Goal: Leave review/rating

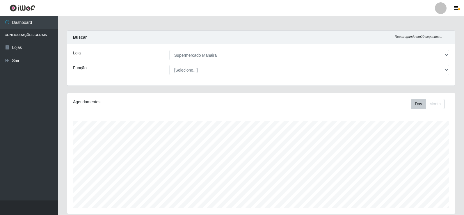
select select "443"
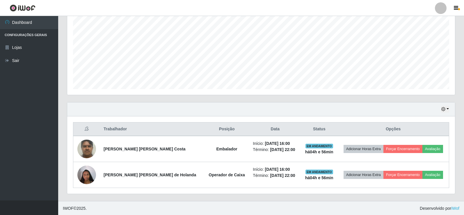
scroll to position [120, 0]
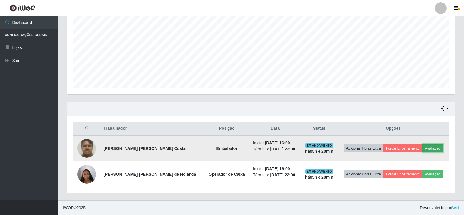
click at [431, 149] on button "Avaliação" at bounding box center [433, 148] width 21 height 8
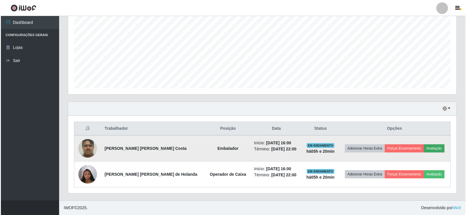
scroll to position [121, 385]
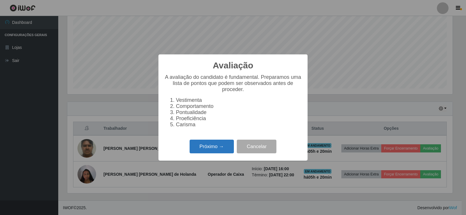
click at [225, 149] on button "Próximo →" at bounding box center [212, 147] width 44 height 14
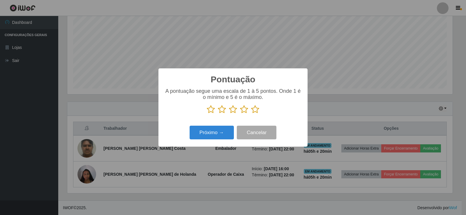
click at [254, 112] on icon at bounding box center [255, 109] width 8 height 9
click at [251, 114] on input "radio" at bounding box center [251, 114] width 0 height 0
click at [217, 137] on button "Próximo →" at bounding box center [212, 133] width 44 height 14
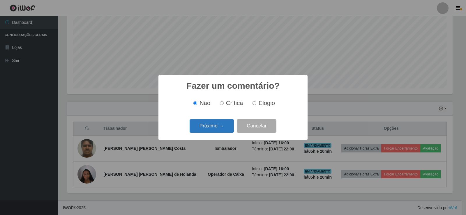
click at [217, 130] on button "Próximo →" at bounding box center [212, 126] width 44 height 14
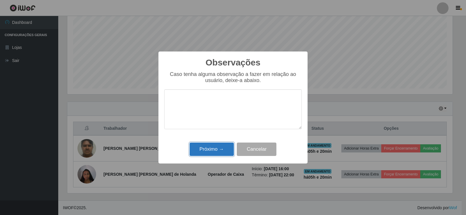
click at [217, 148] on button "Próximo →" at bounding box center [212, 150] width 44 height 14
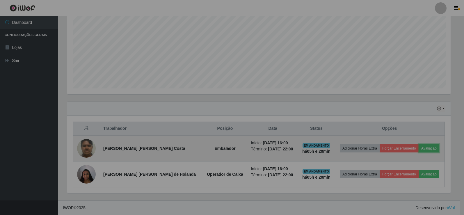
scroll to position [121, 388]
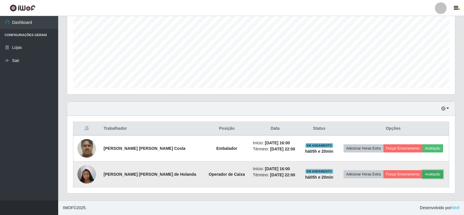
click at [426, 177] on button "Avaliação" at bounding box center [433, 174] width 21 height 8
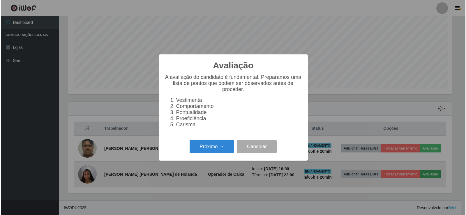
scroll to position [121, 385]
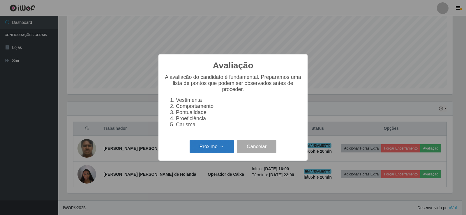
click at [215, 153] on button "Próximo →" at bounding box center [212, 147] width 44 height 14
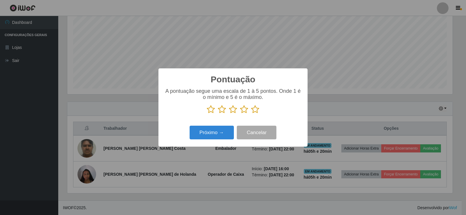
click at [255, 109] on icon at bounding box center [255, 109] width 8 height 9
click at [251, 114] on input "radio" at bounding box center [251, 114] width 0 height 0
click at [221, 135] on button "Próximo →" at bounding box center [212, 133] width 44 height 14
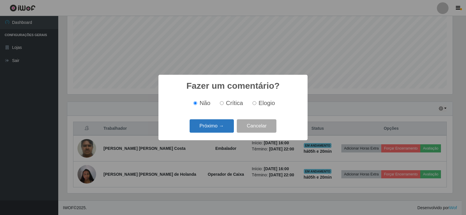
click at [220, 131] on button "Próximo →" at bounding box center [212, 126] width 44 height 14
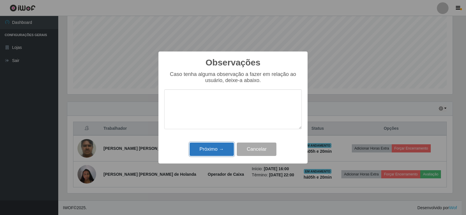
click at [226, 151] on button "Próximo →" at bounding box center [212, 150] width 44 height 14
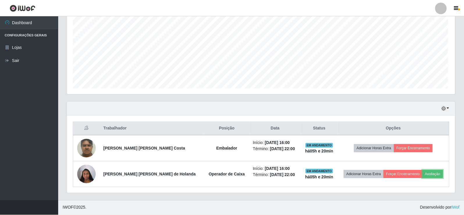
scroll to position [121, 388]
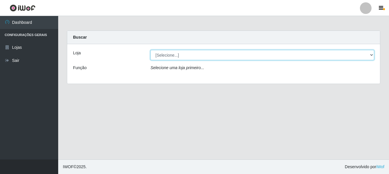
click at [371, 57] on select "[Selecione...] Supermercado Manaira" at bounding box center [263, 55] width 224 height 10
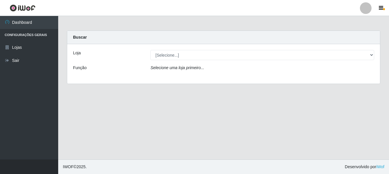
click at [287, 80] on div "Loja [Selecione...] Supermercado Manaira Função Selecione uma loja primeiro..." at bounding box center [223, 64] width 313 height 40
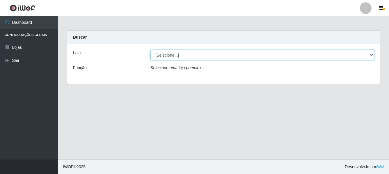
click at [367, 55] on select "[Selecione...] Supermercado Manaira" at bounding box center [263, 55] width 224 height 10
select select "443"
click at [151, 50] on select "[Selecione...] Supermercado Manaira" at bounding box center [263, 55] width 224 height 10
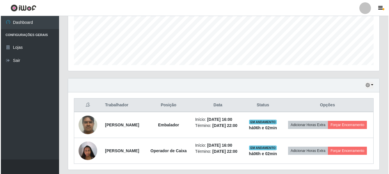
scroll to position [169, 0]
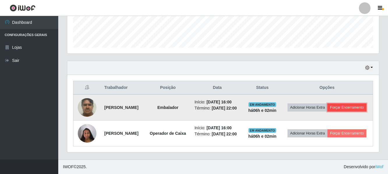
click at [336, 105] on button "Forçar Encerramento" at bounding box center [346, 108] width 39 height 8
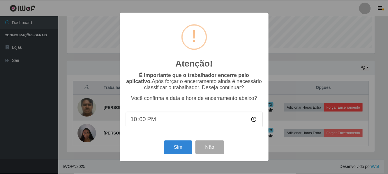
scroll to position [121, 309]
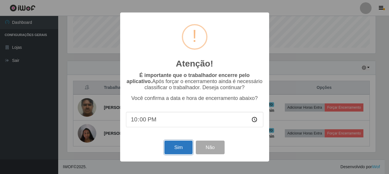
click at [178, 148] on button "Sim" at bounding box center [179, 148] width 28 height 14
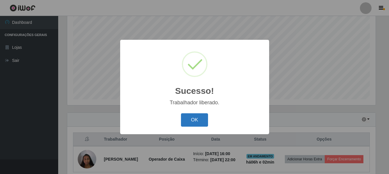
click at [200, 120] on button "OK" at bounding box center [194, 121] width 27 height 14
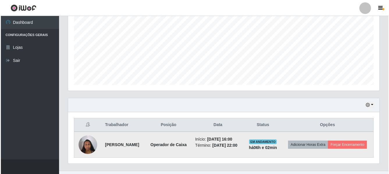
scroll to position [138, 0]
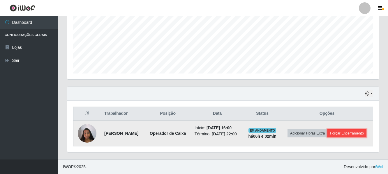
click at [328, 134] on button "Forçar Encerramento" at bounding box center [346, 134] width 39 height 8
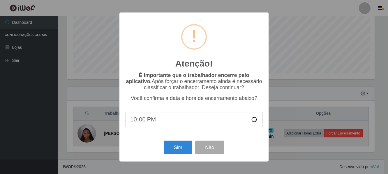
scroll to position [121, 309]
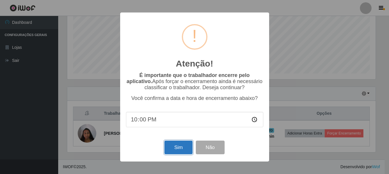
click at [177, 150] on button "Sim" at bounding box center [179, 148] width 28 height 14
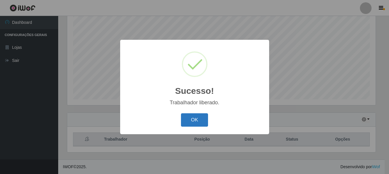
click at [200, 121] on button "OK" at bounding box center [194, 121] width 27 height 14
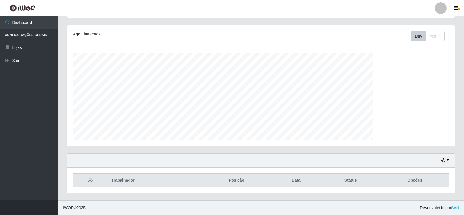
scroll to position [121, 388]
